Goal: Information Seeking & Learning: Find contact information

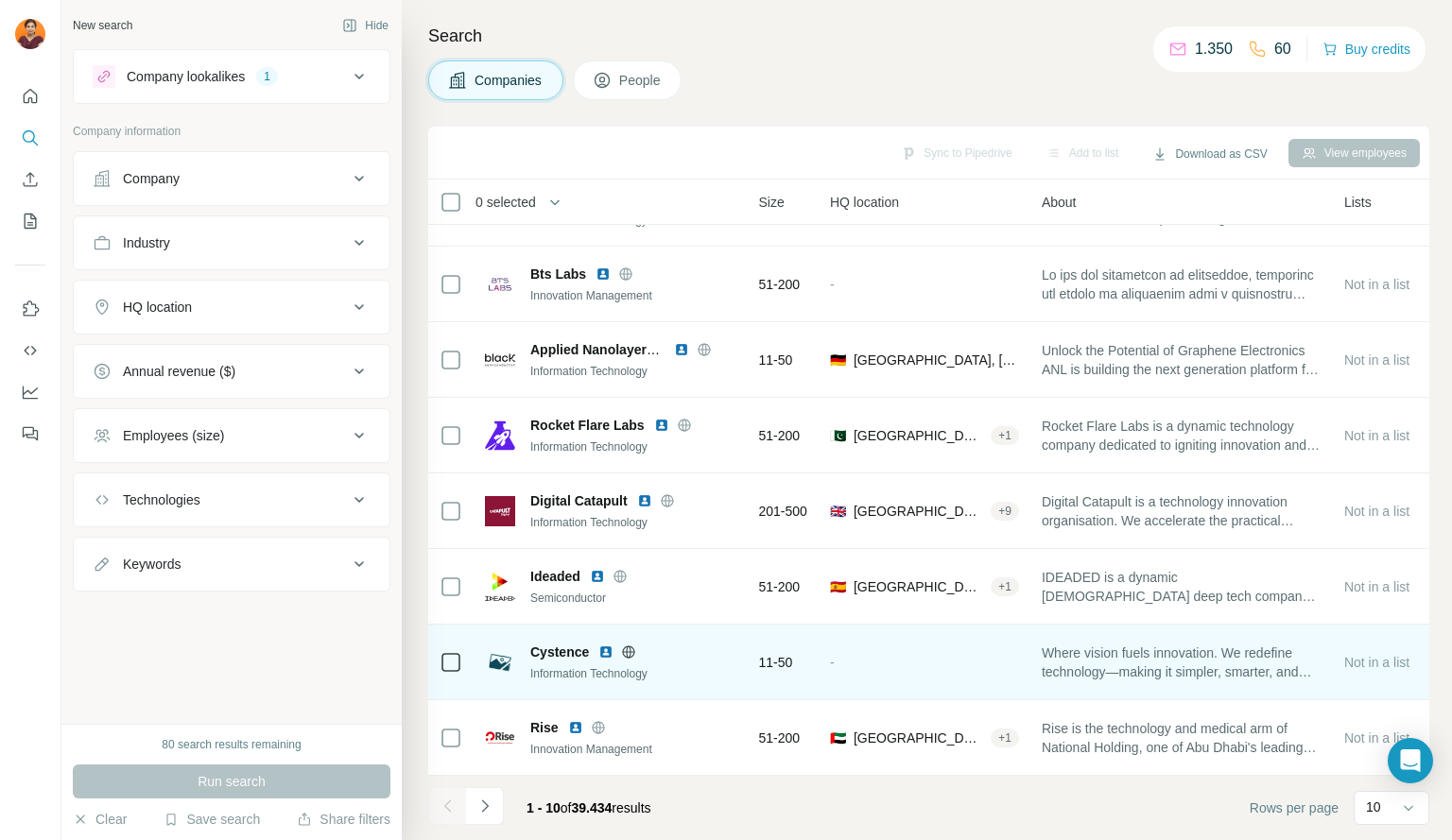
scroll to position [0, 175]
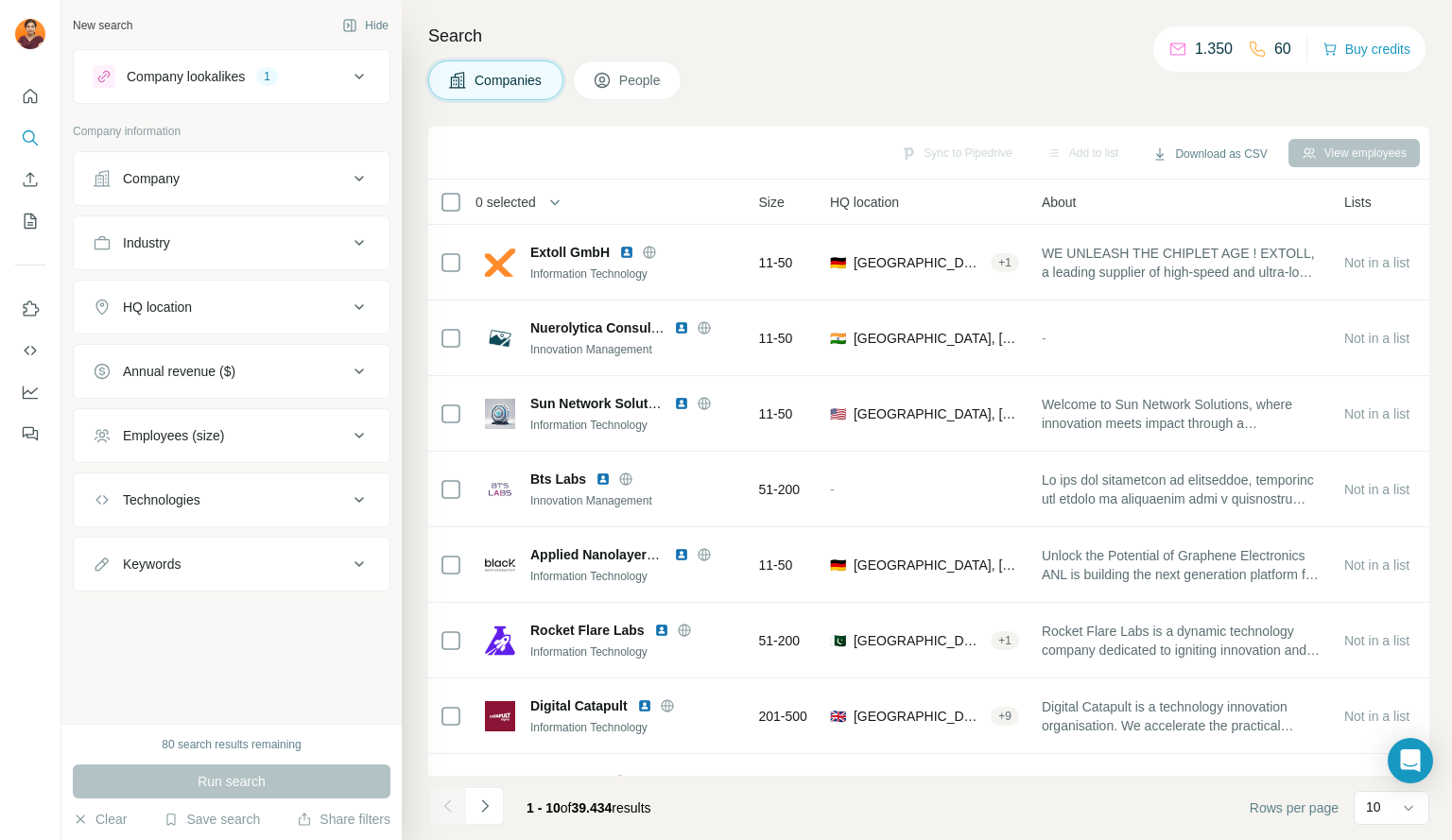
click at [365, 316] on icon at bounding box center [360, 307] width 23 height 23
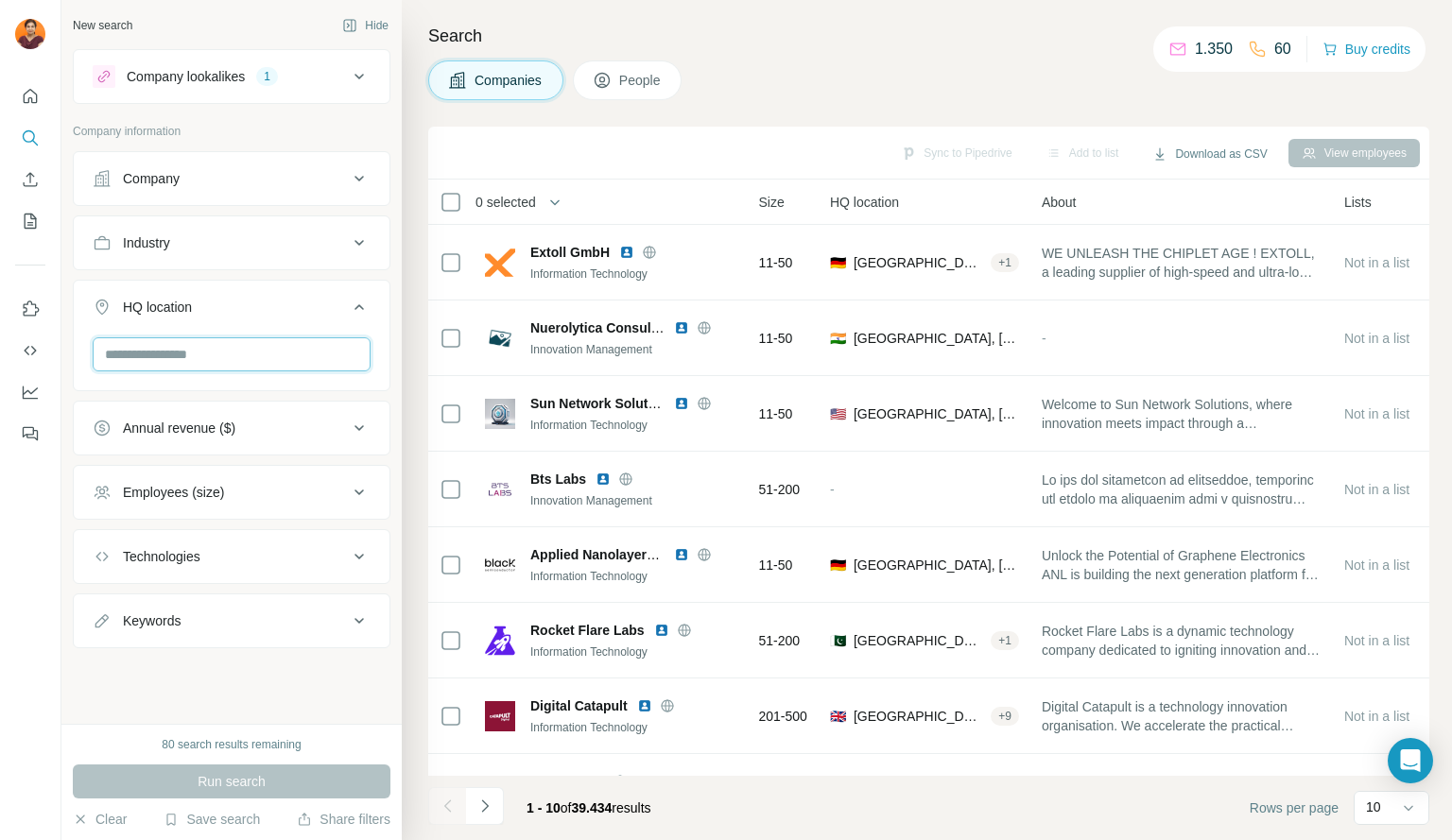
click at [242, 352] on input "text" at bounding box center [232, 355] width 278 height 34
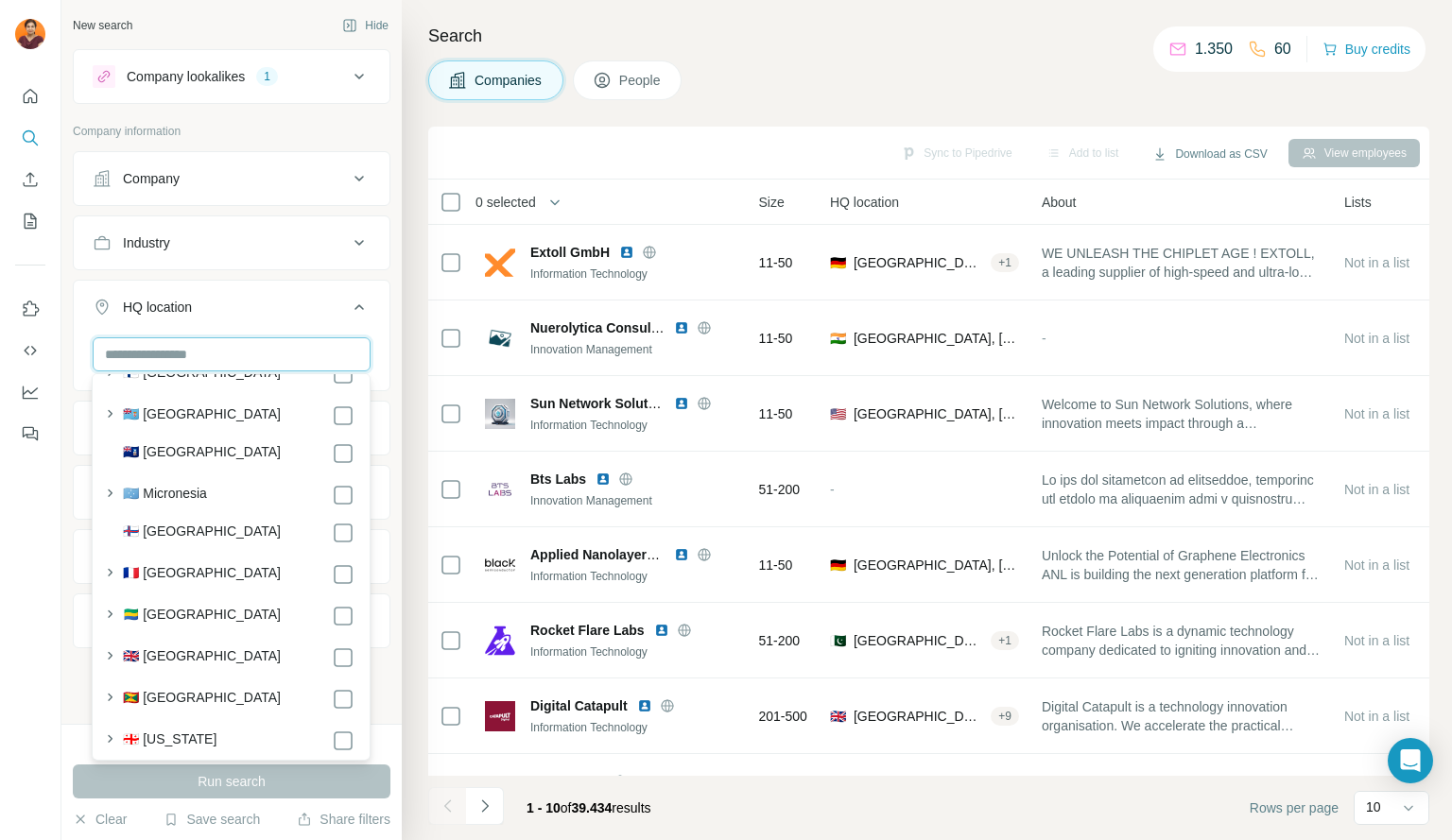
scroll to position [2906, 0]
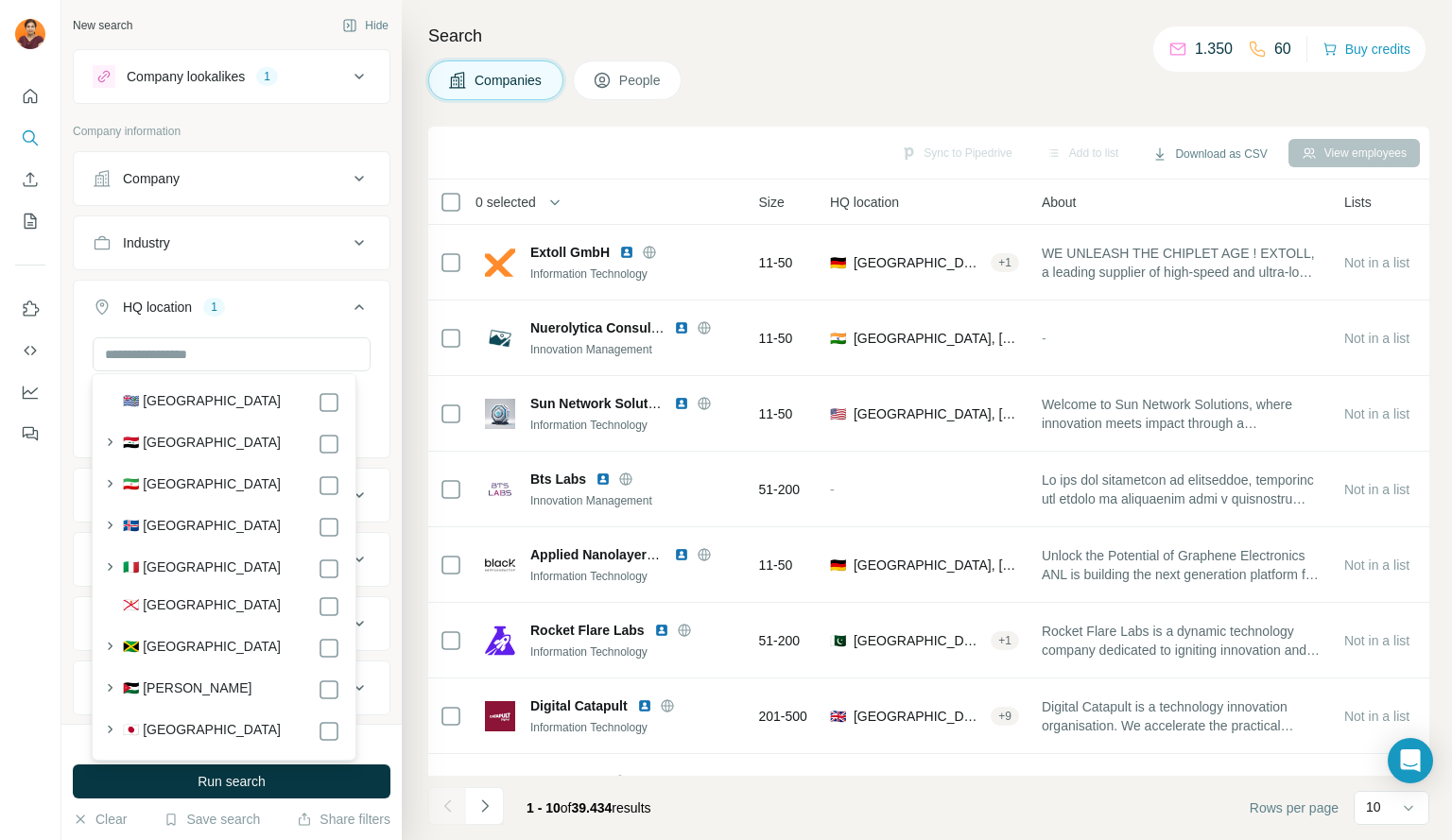
scroll to position [4417, 0]
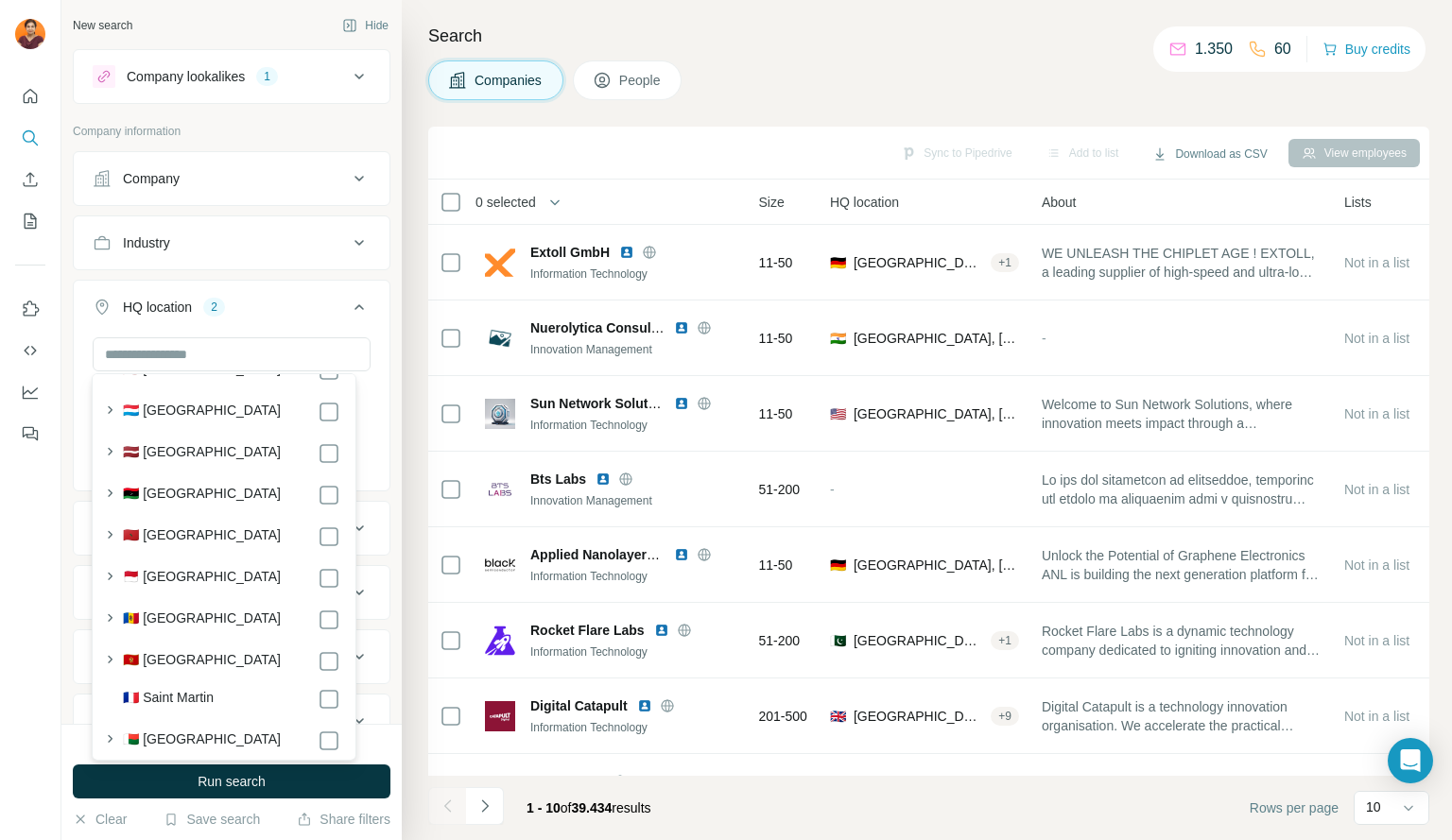
scroll to position [5497, 0]
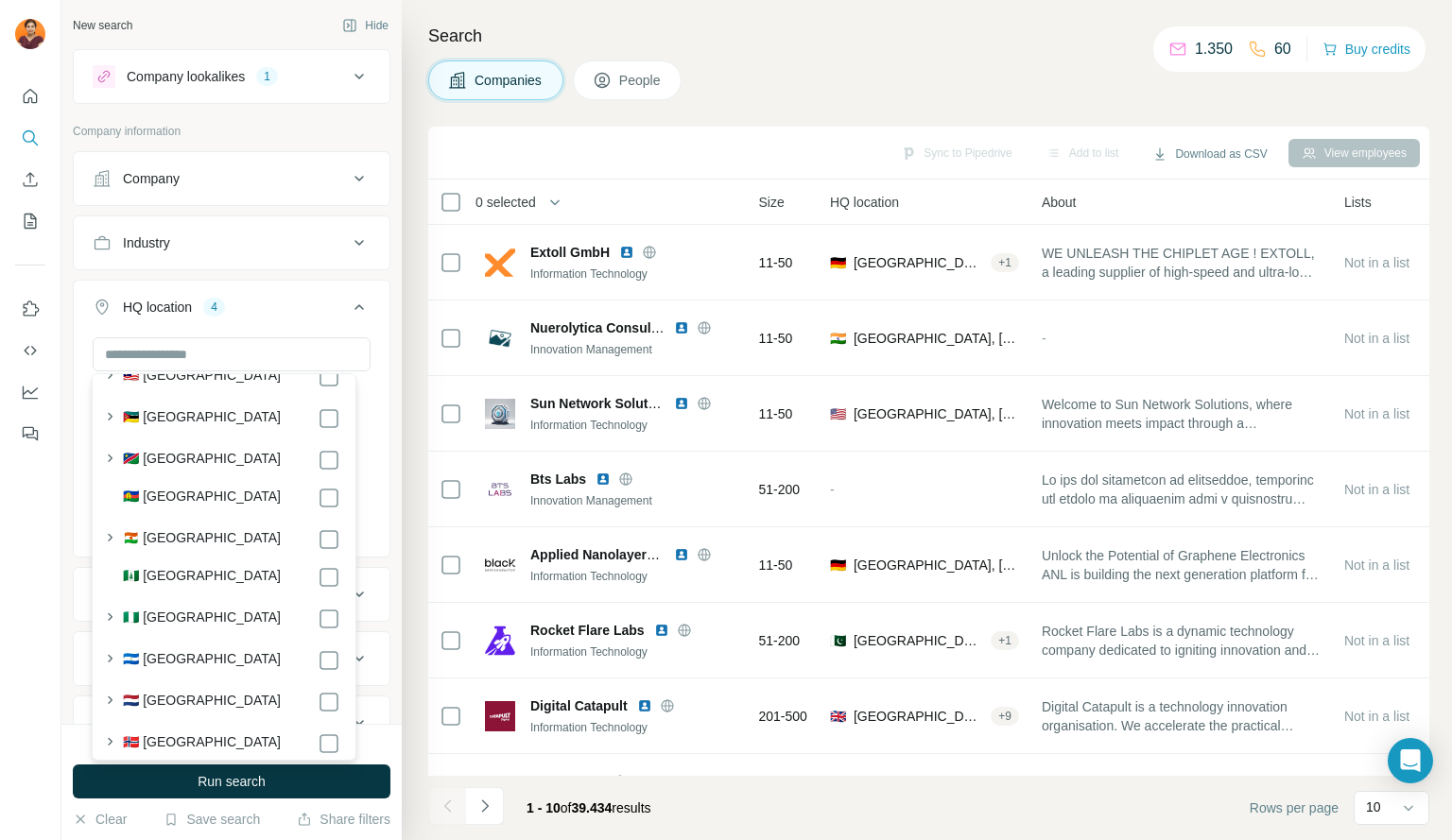
scroll to position [6652, 0]
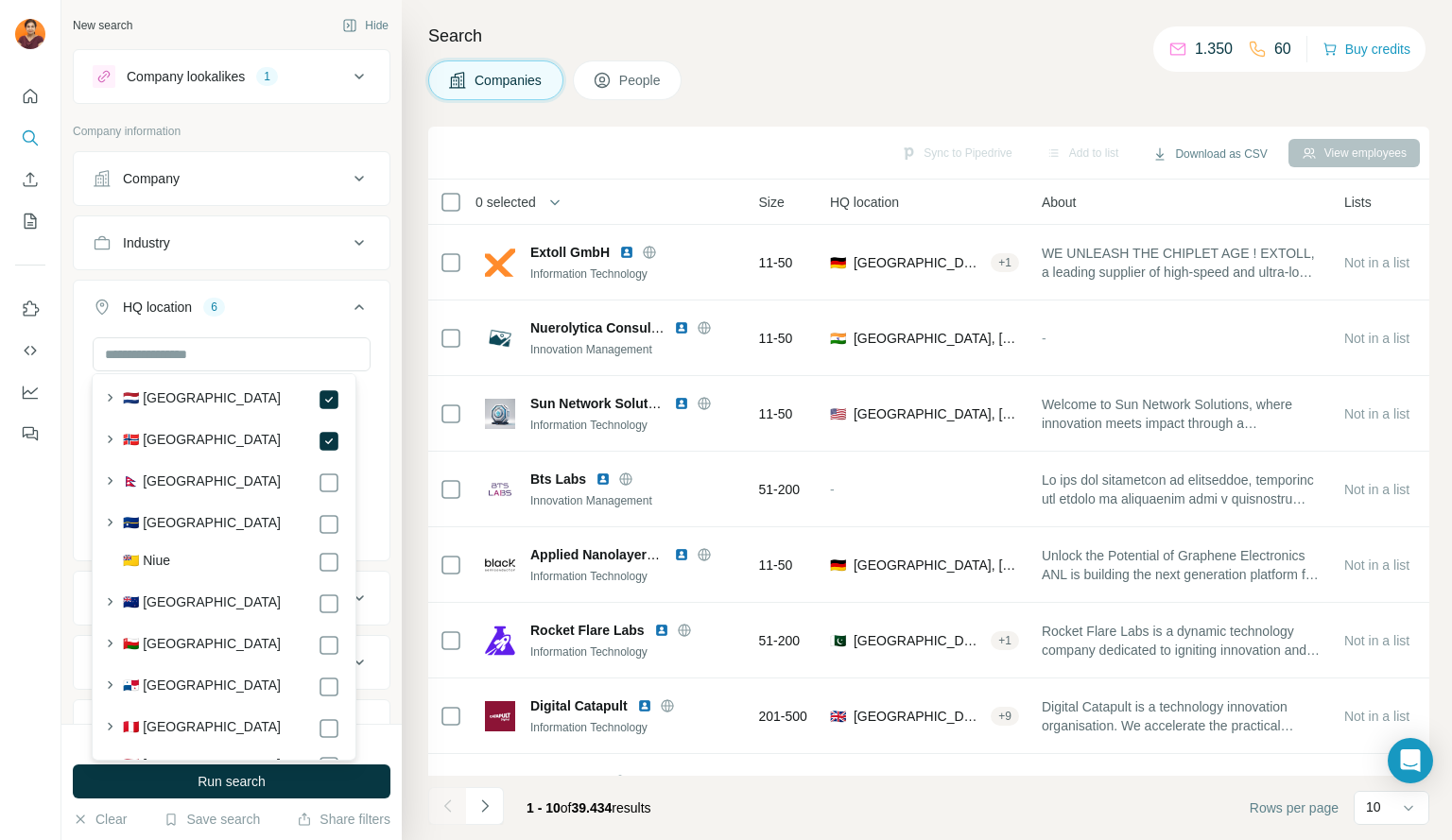
scroll to position [7072, 0]
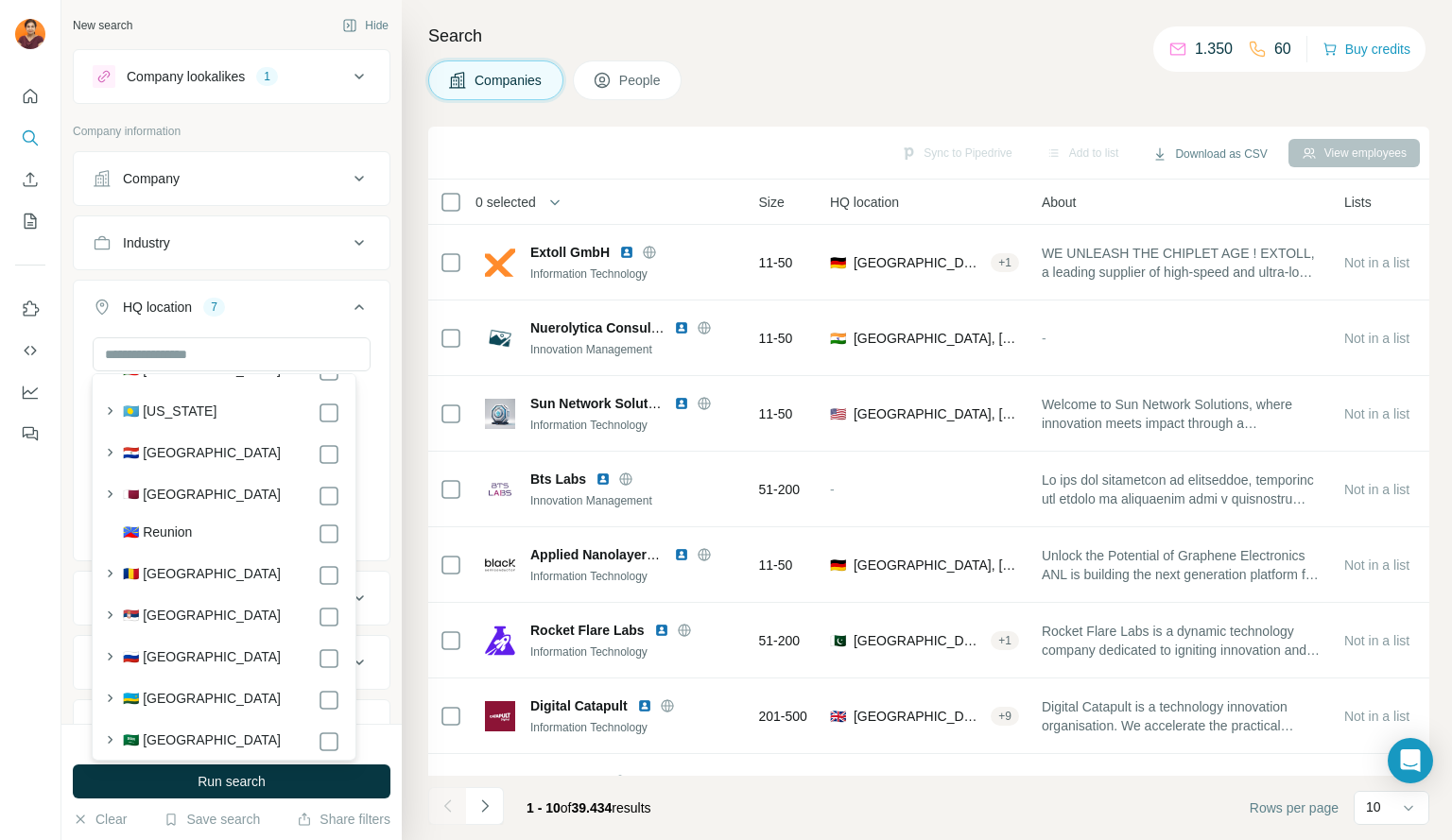
scroll to position [7599, 0]
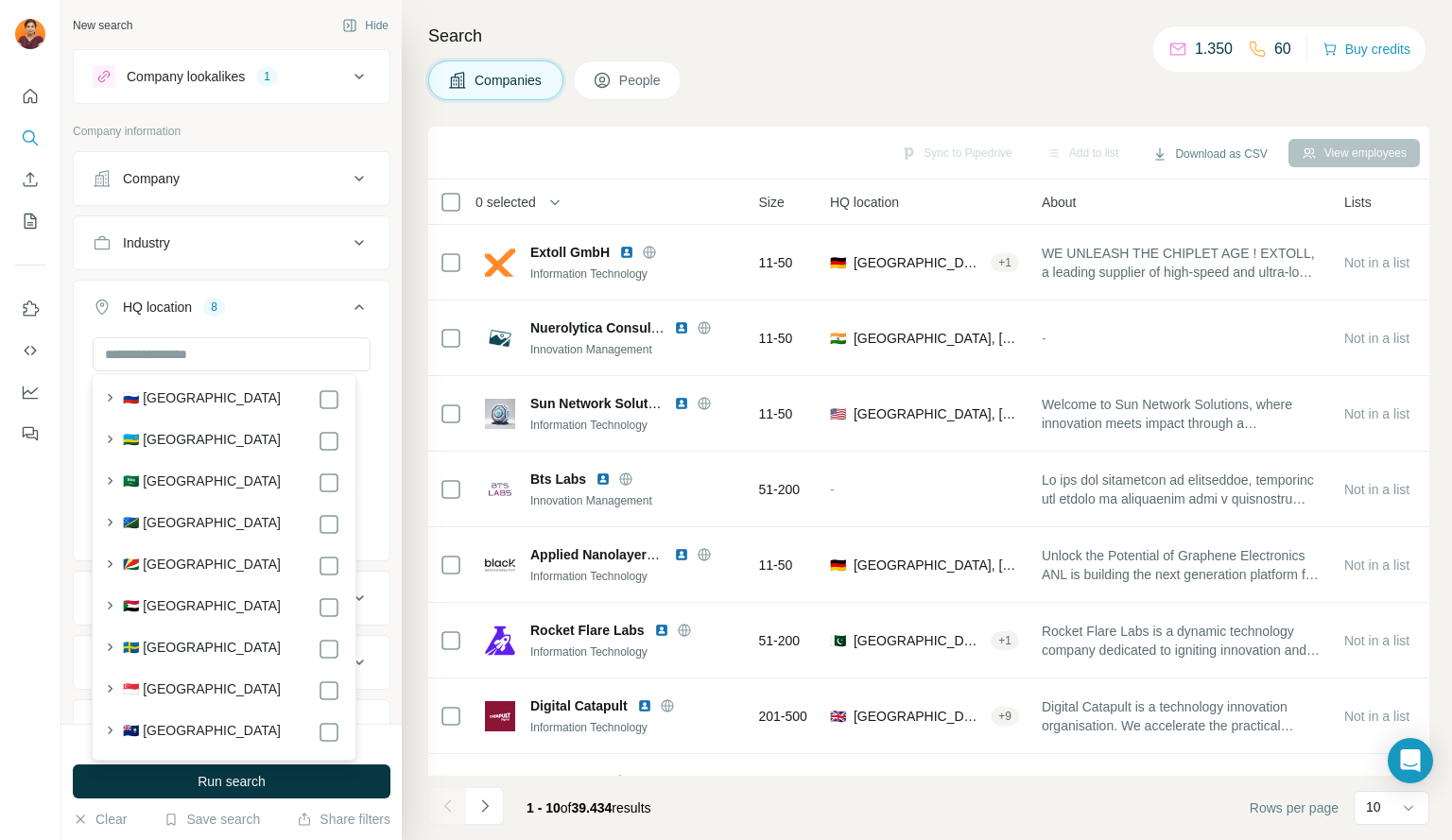
scroll to position [7876, 0]
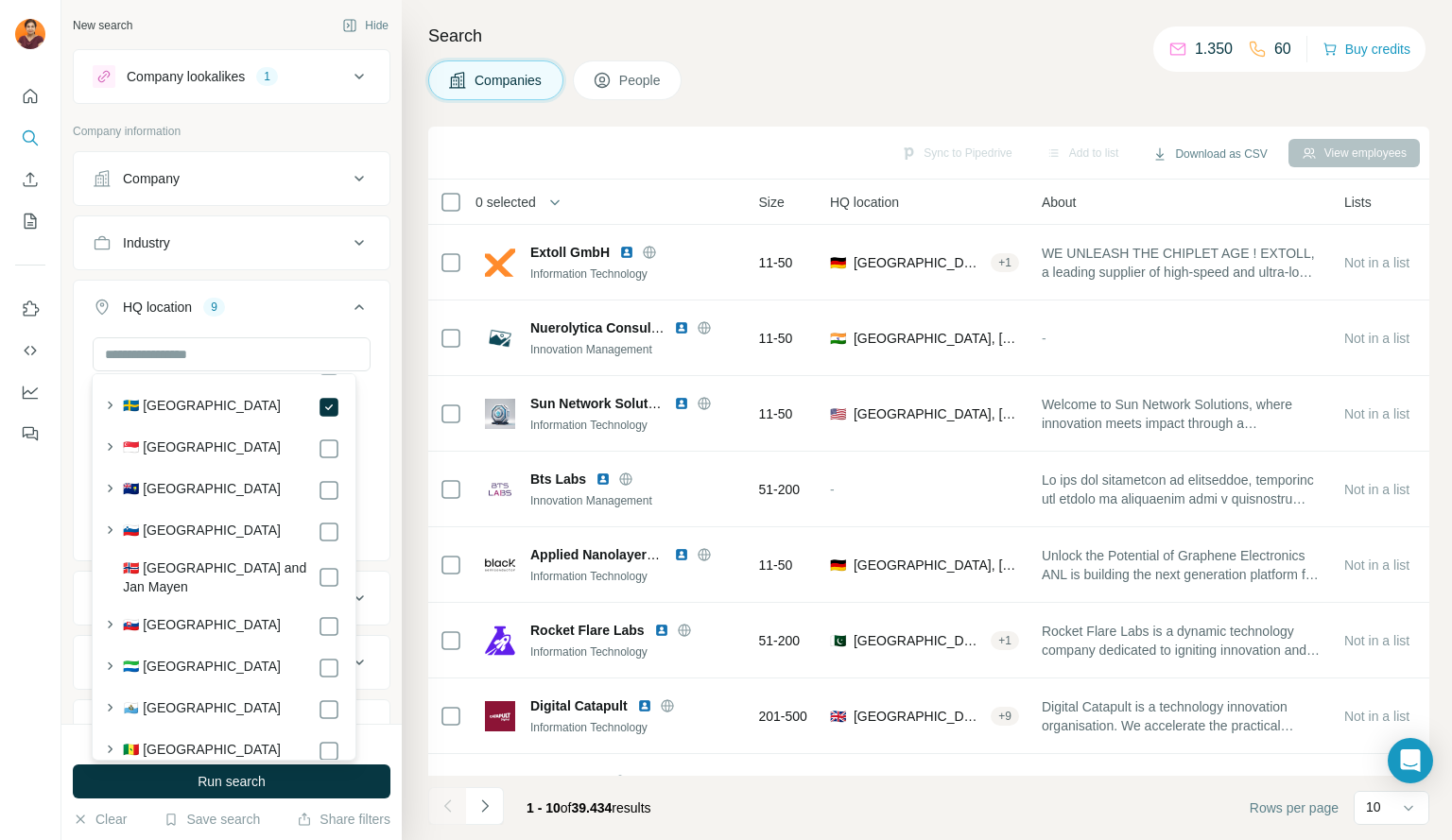
scroll to position [8162, 0]
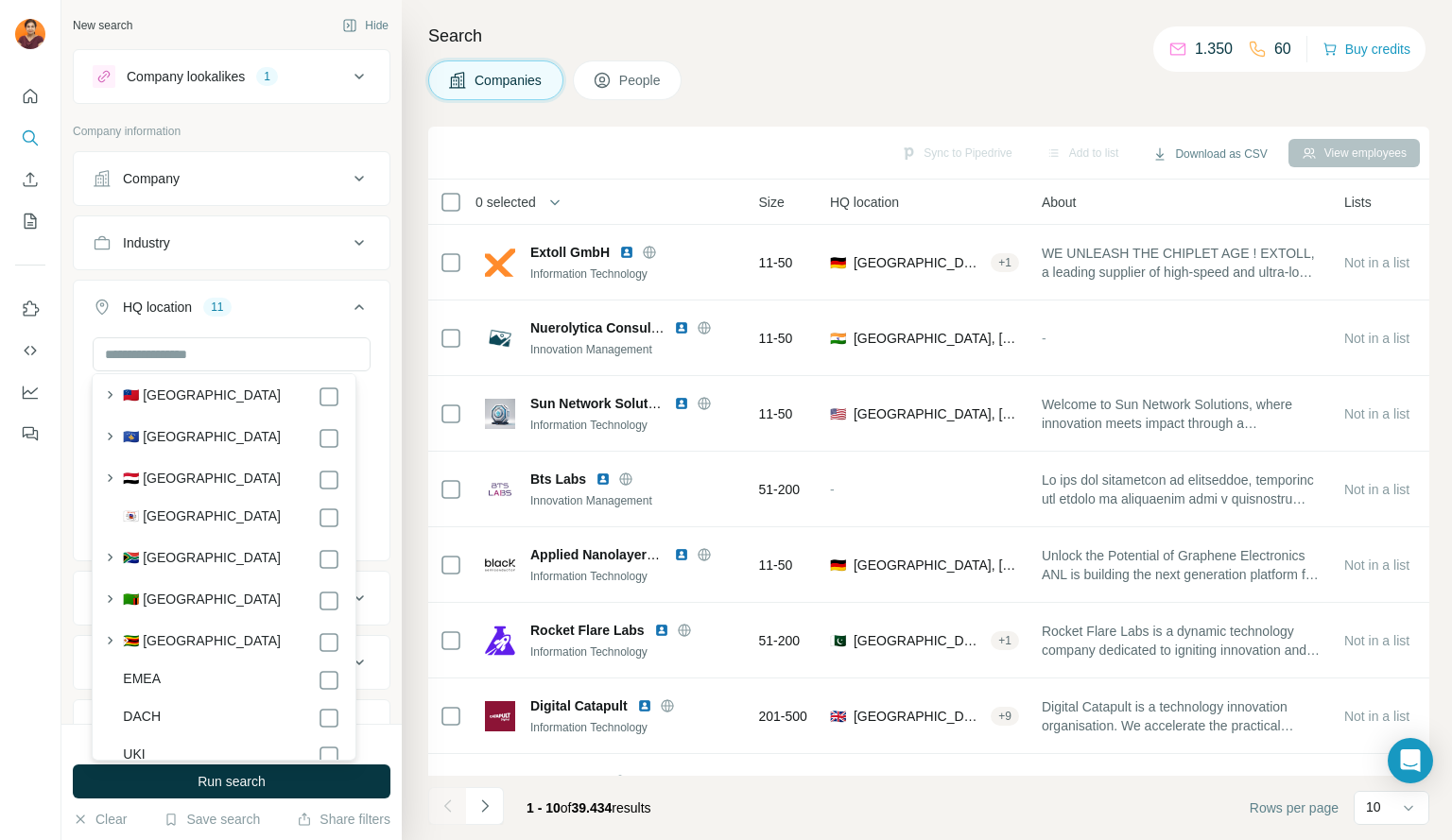
scroll to position [10234, 0]
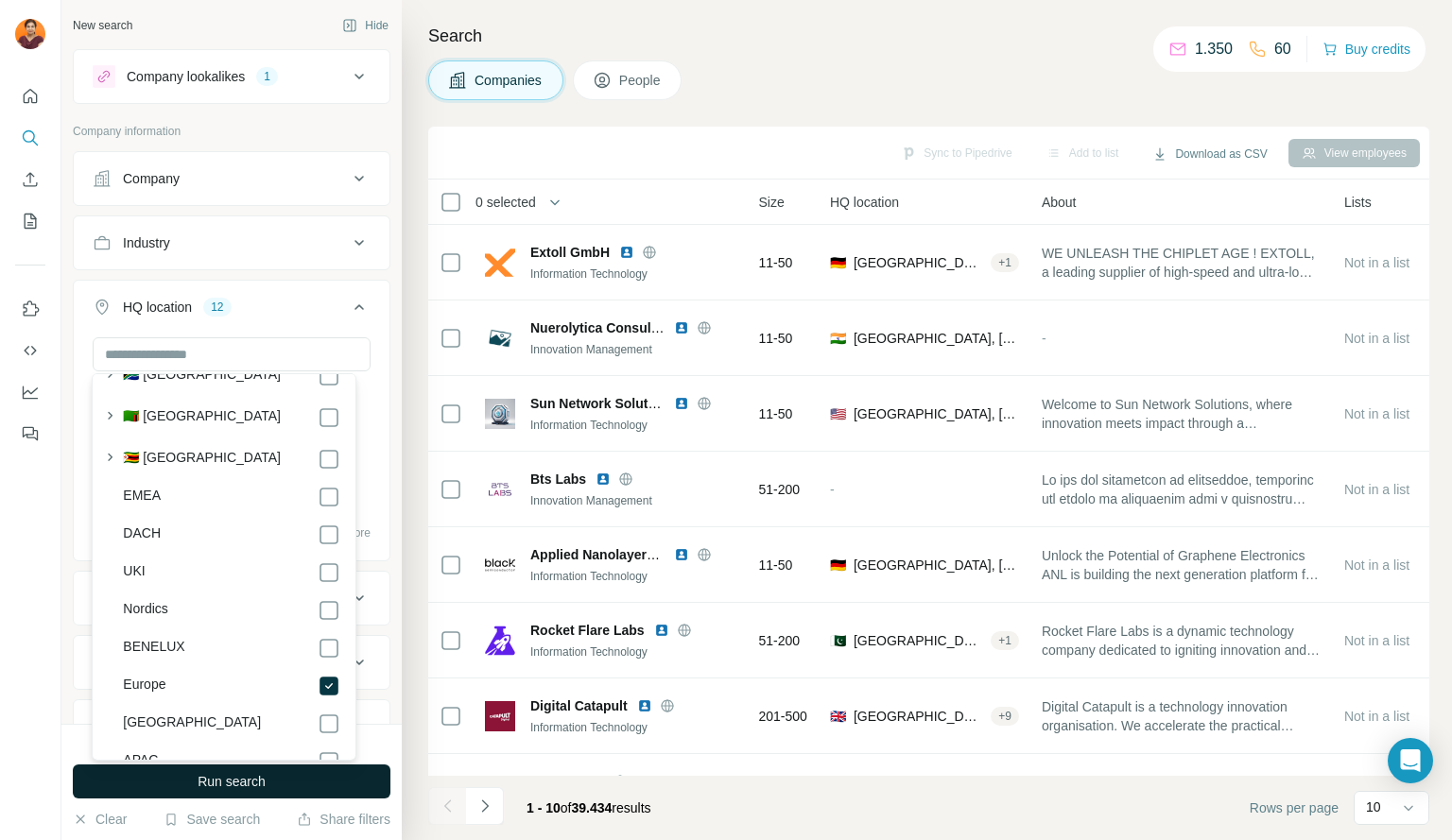
click at [260, 785] on span "Run search" at bounding box center [231, 782] width 68 height 19
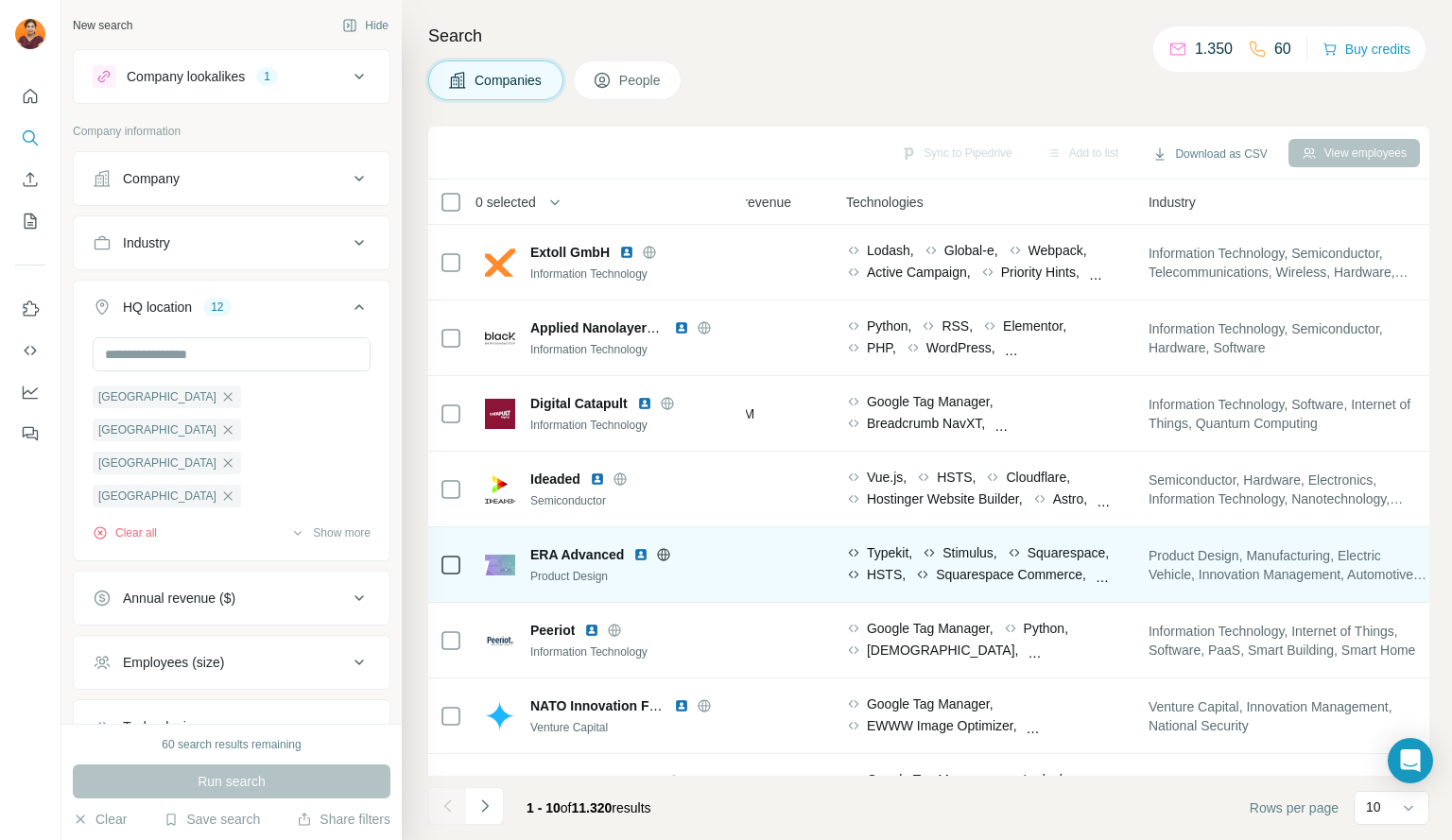
scroll to position [0, 981]
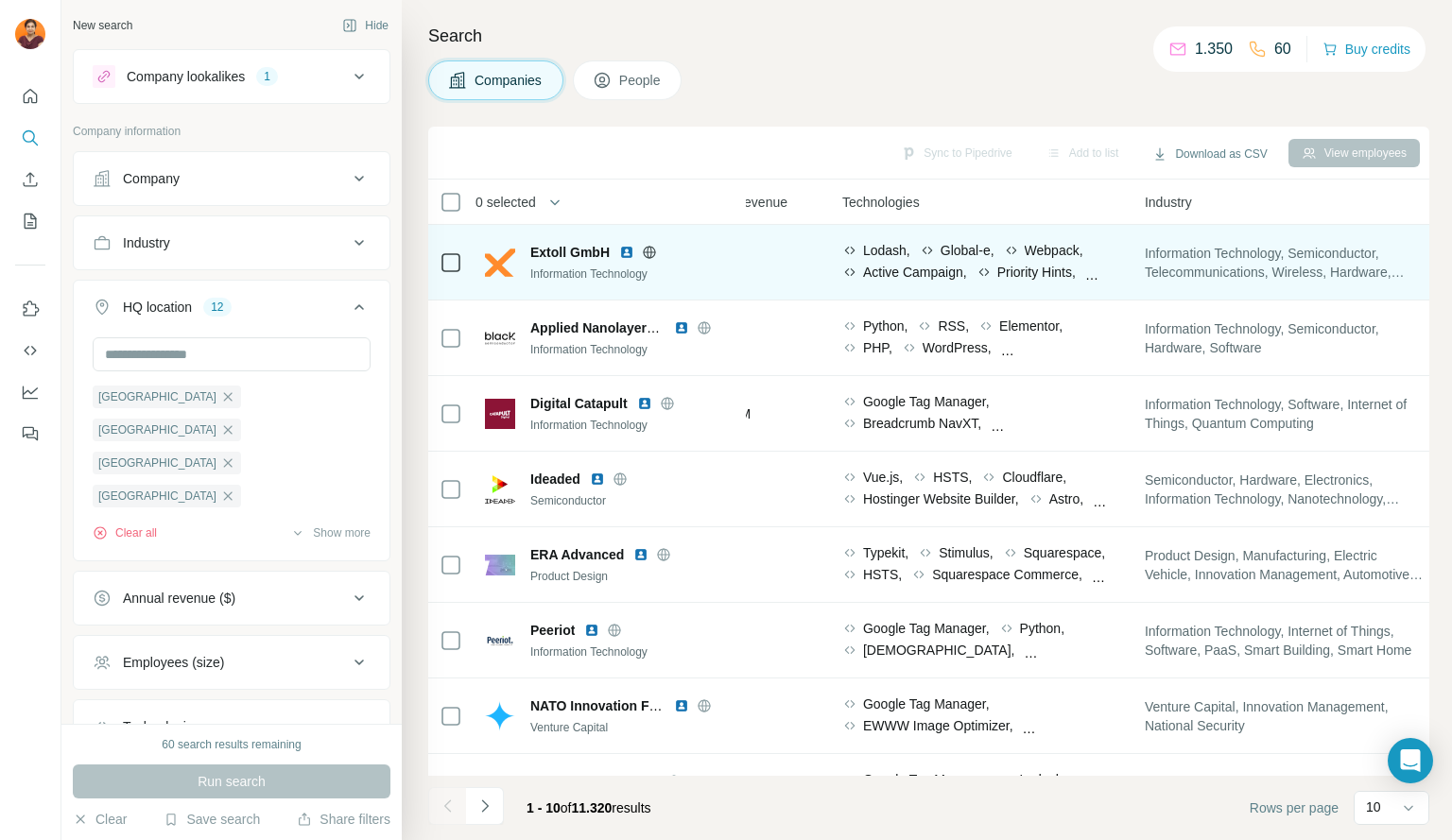
click at [529, 248] on div "Extoll GmbH Information Technology" at bounding box center [610, 262] width 250 height 39
click at [545, 249] on span "Extoll GmbH" at bounding box center [570, 253] width 79 height 19
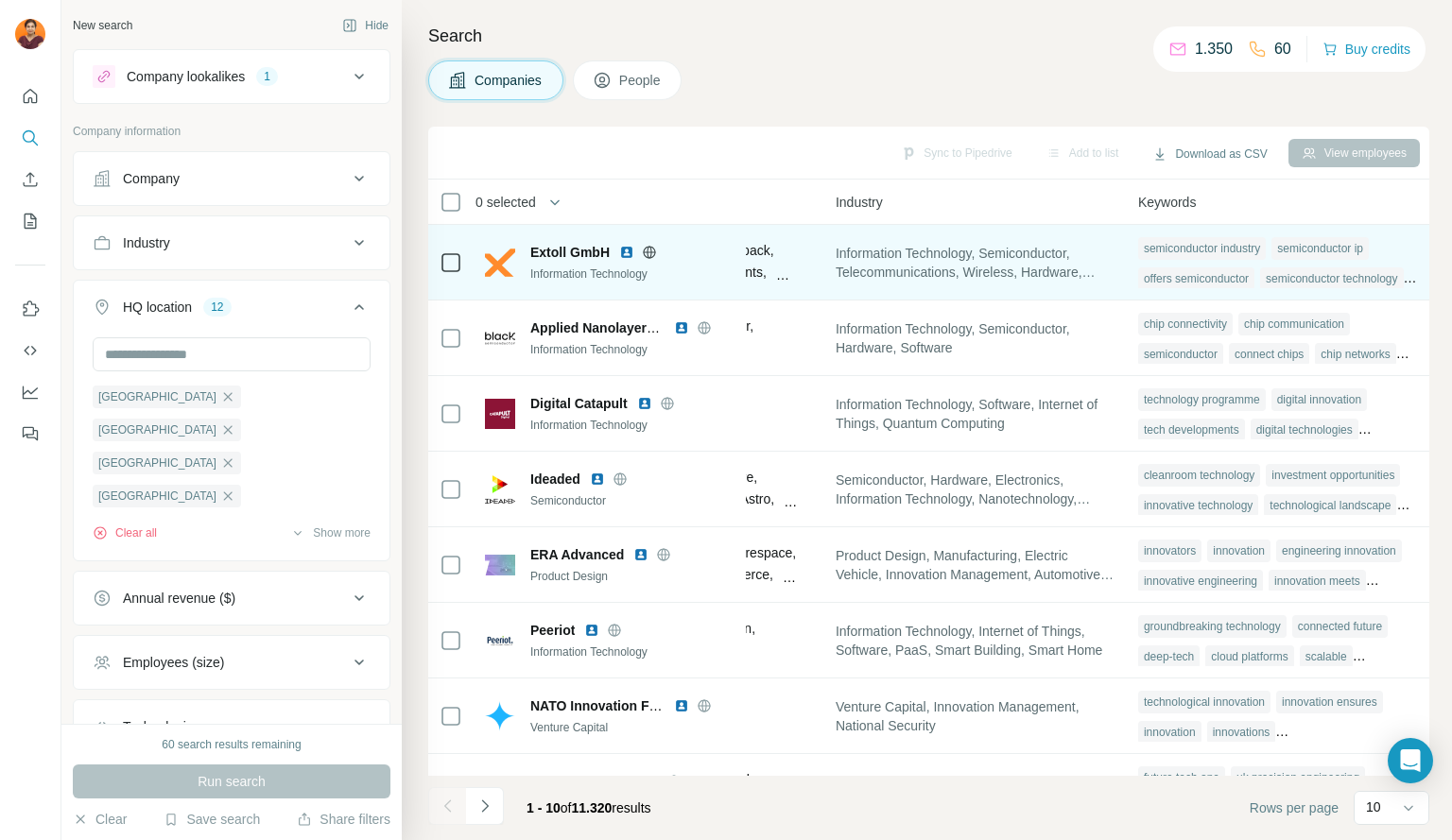
click at [597, 266] on div "Information Technology" at bounding box center [632, 275] width 204 height 17
click at [573, 266] on div "Information Technology" at bounding box center [632, 275] width 204 height 17
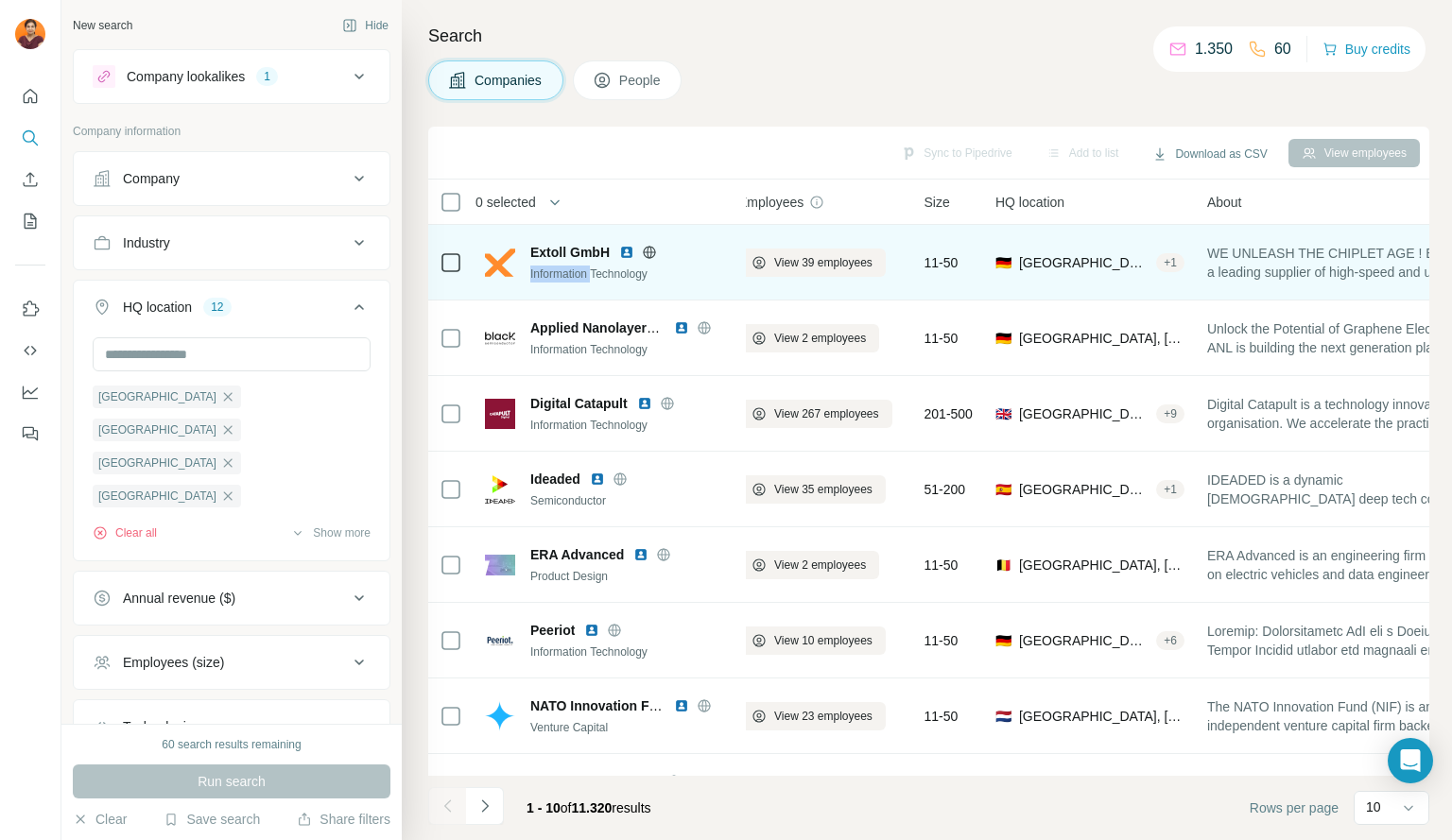
scroll to position [0, 0]
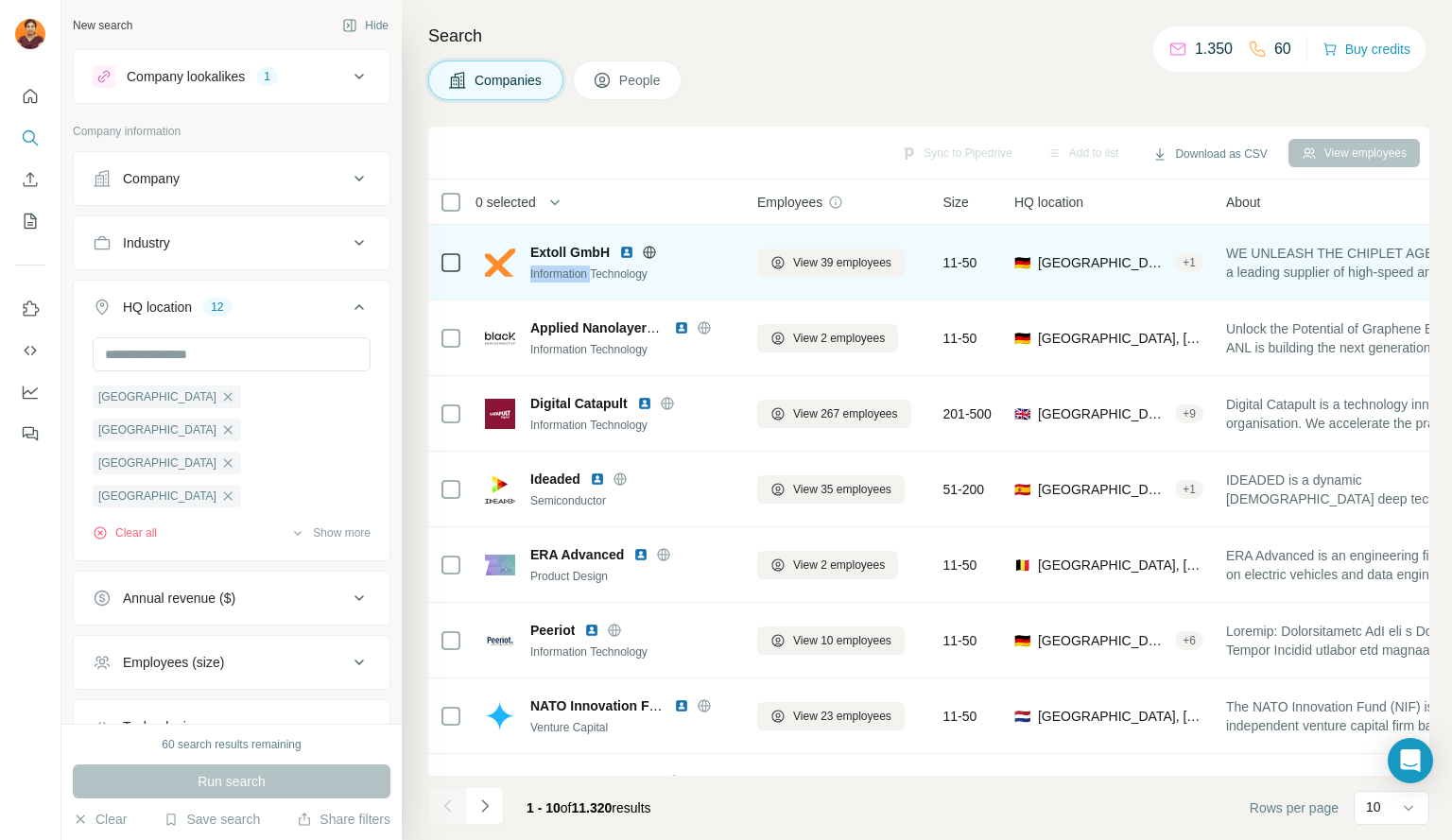
click at [486, 258] on img at bounding box center [501, 263] width 31 height 31
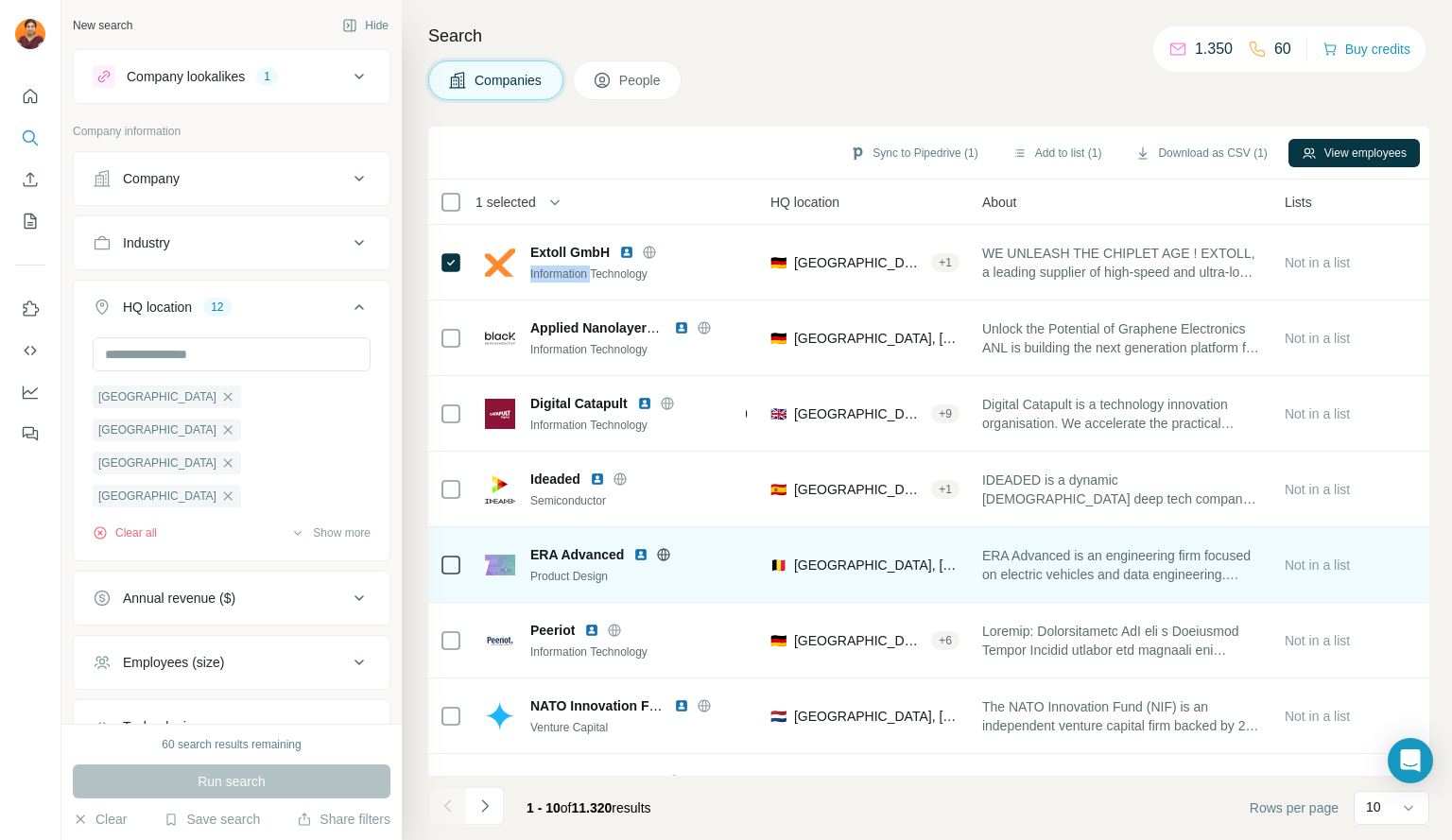
scroll to position [213, 244]
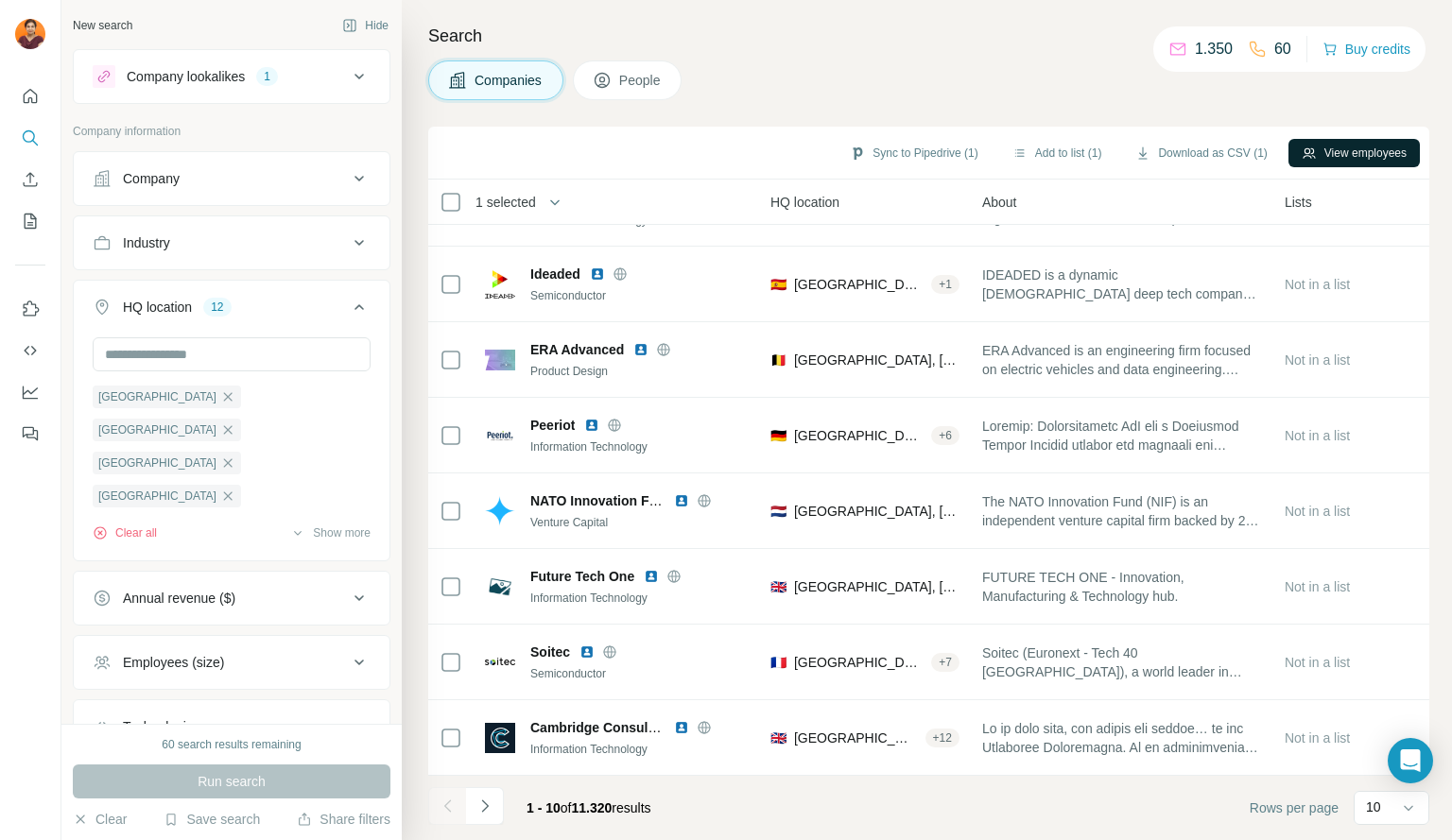
click at [1383, 158] on button "View employees" at bounding box center [1354, 153] width 131 height 29
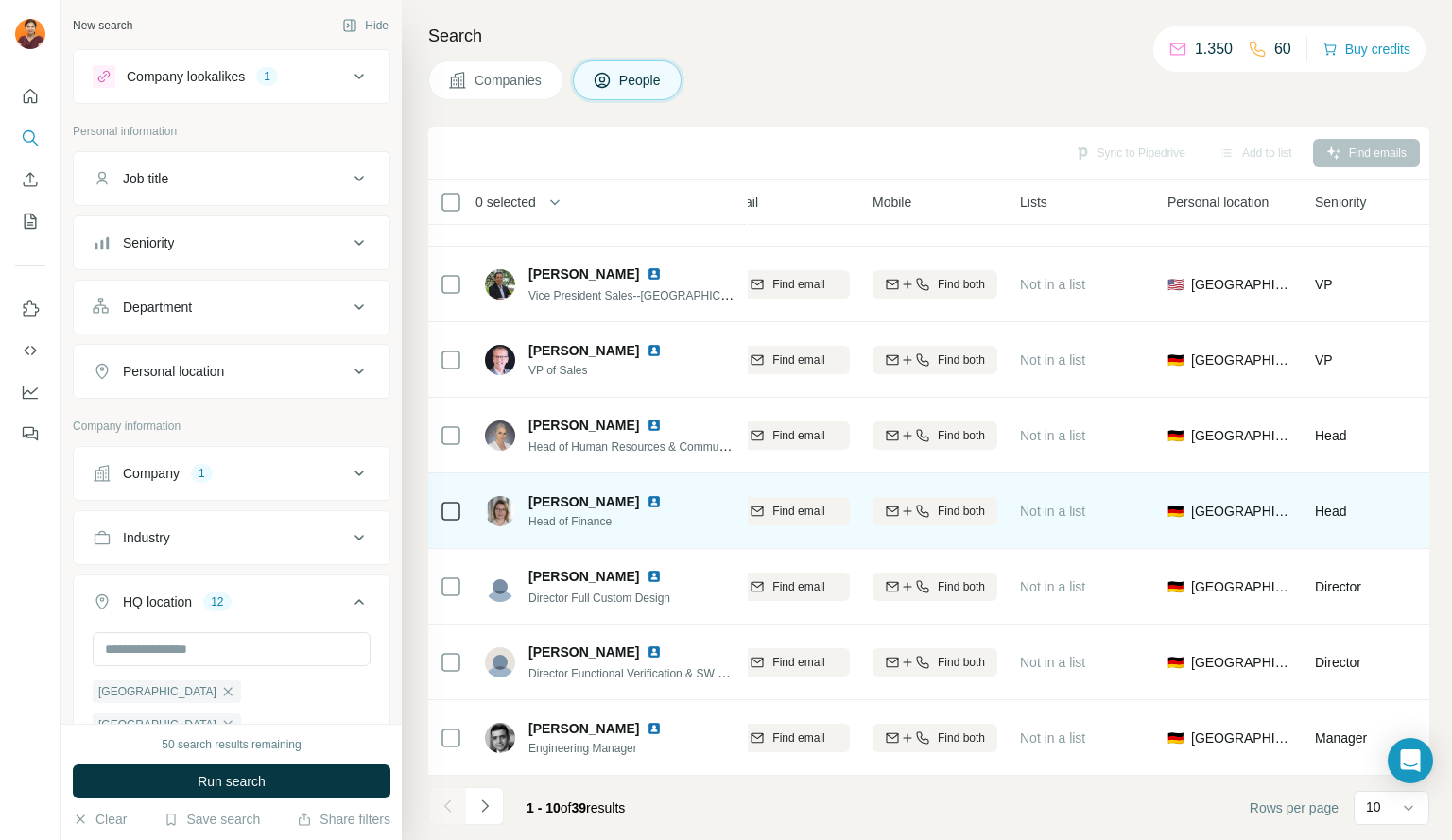
scroll to position [0, 244]
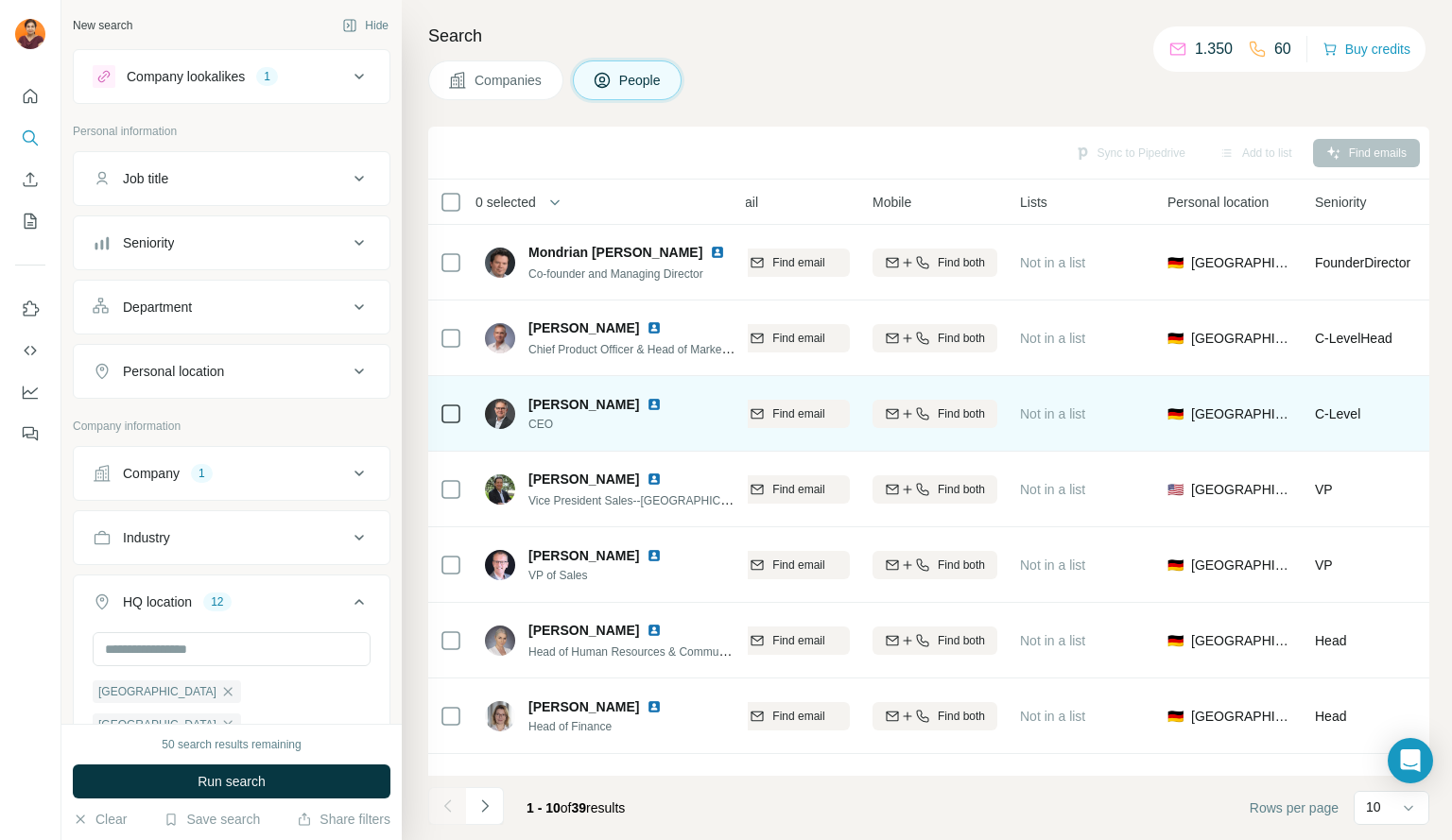
click at [581, 398] on span "[PERSON_NAME]" at bounding box center [584, 405] width 111 height 19
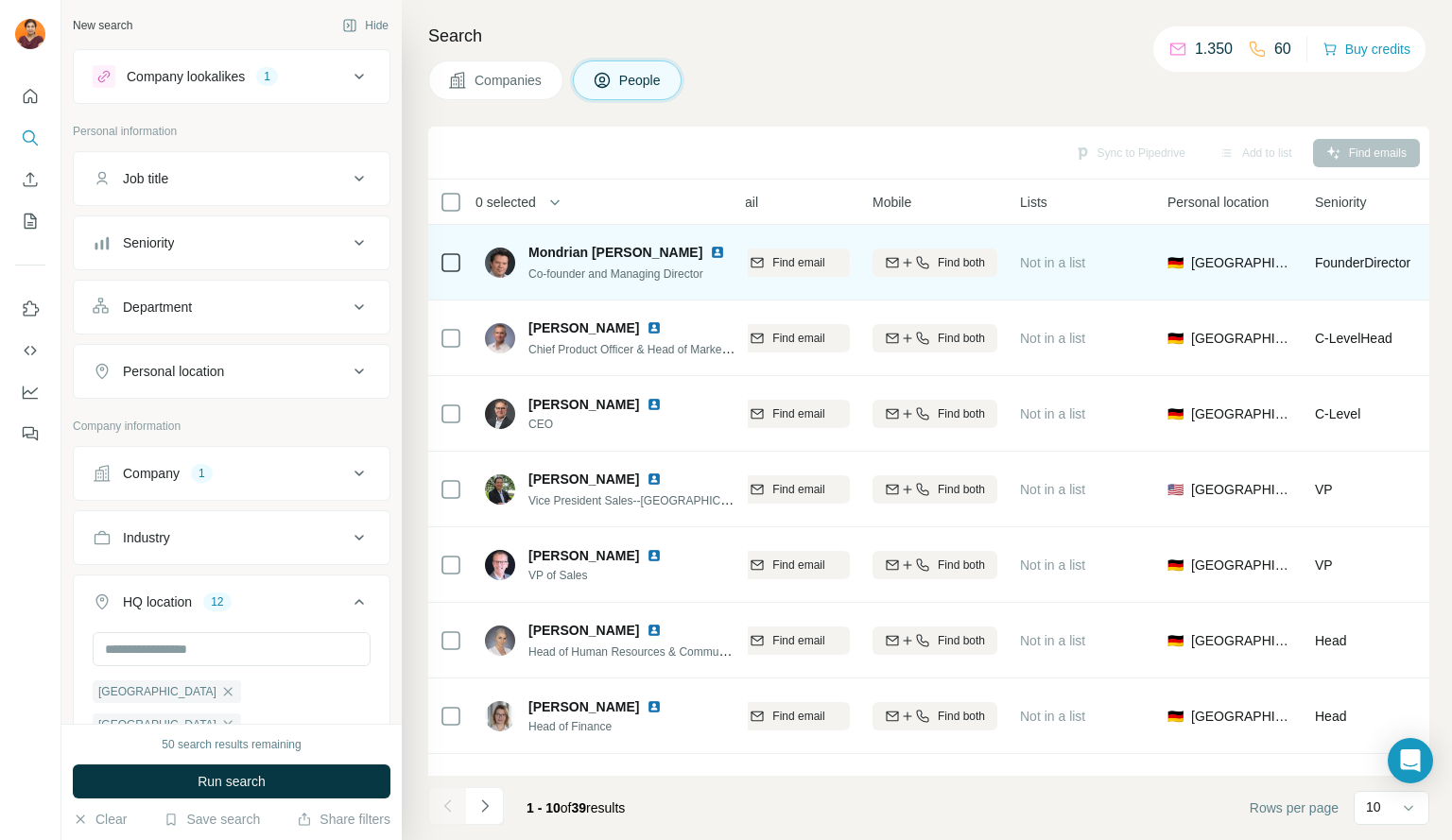
scroll to position [0, 634]
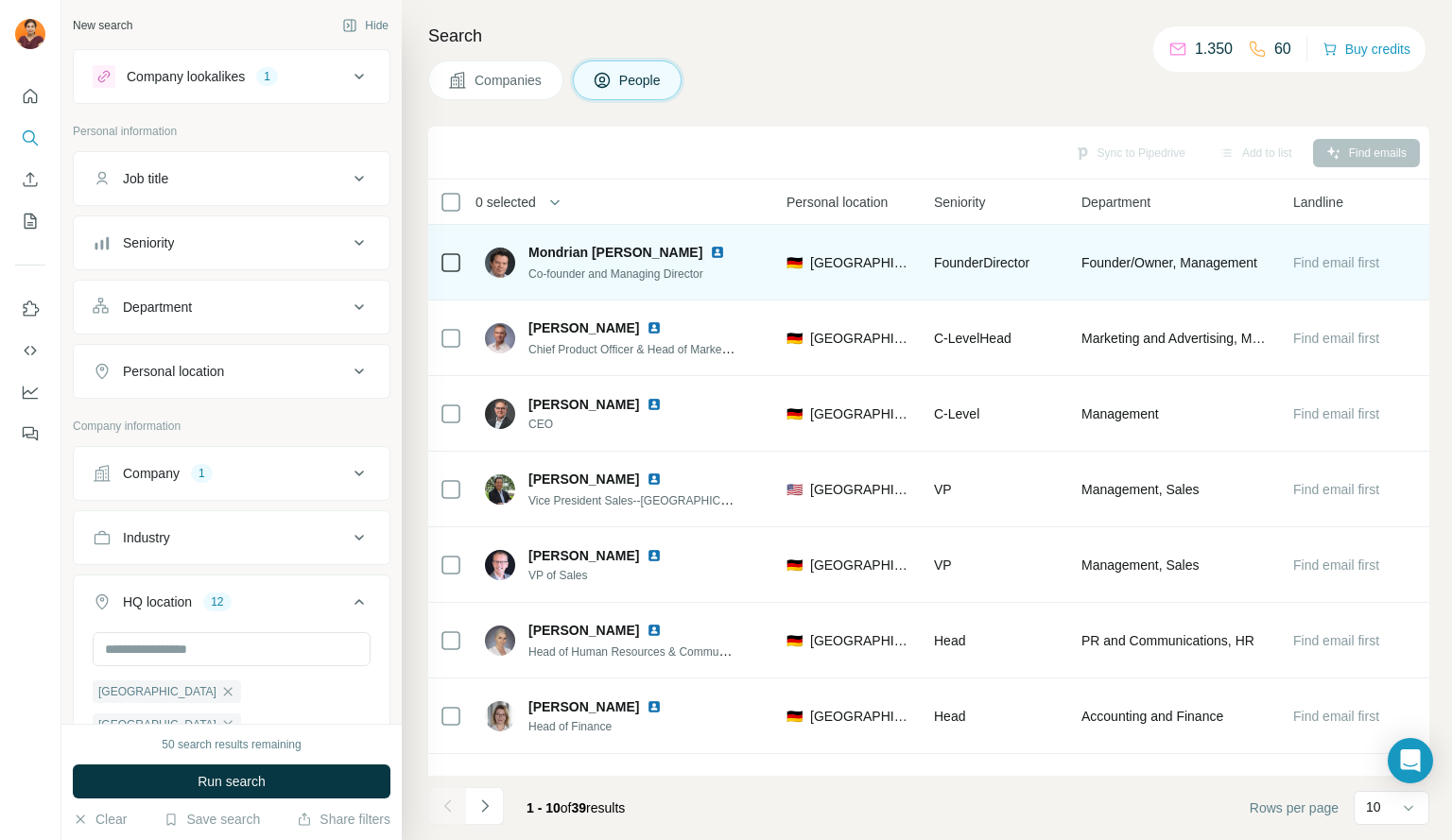
click at [1352, 270] on span "Find email first" at bounding box center [1336, 263] width 86 height 15
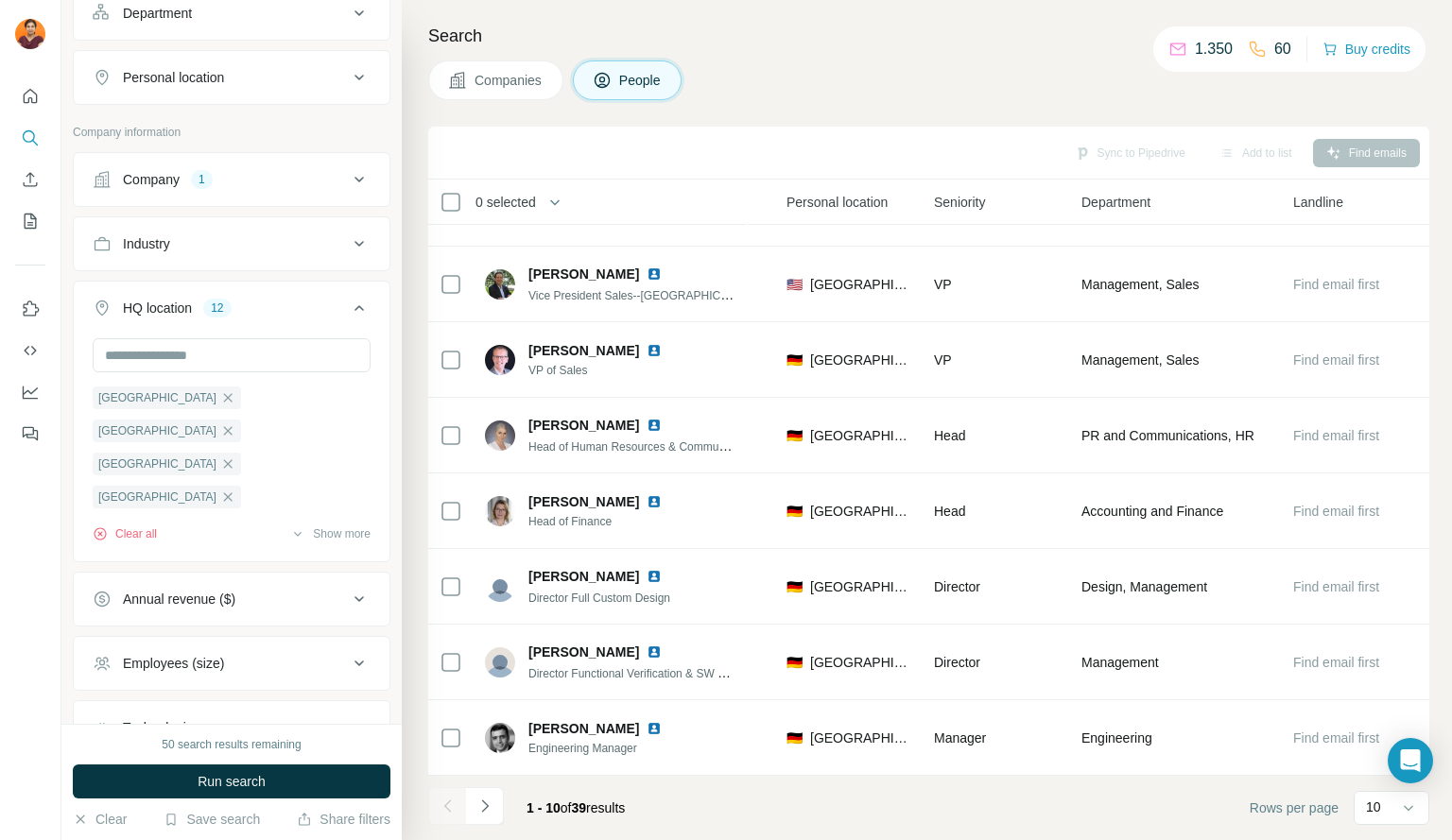
scroll to position [0, 0]
